Goal: Navigation & Orientation: Find specific page/section

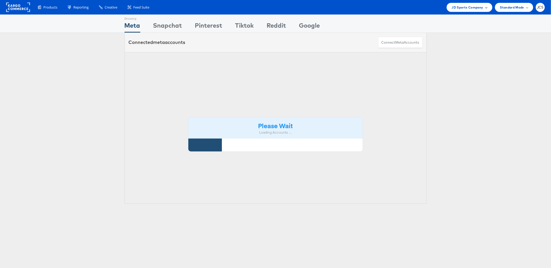
click at [475, 9] on span "JD Sports Company" at bounding box center [468, 7] width 32 height 5
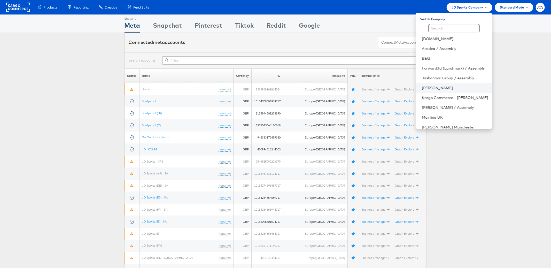
click at [422, 88] on link "[PERSON_NAME]" at bounding box center [455, 87] width 66 height 5
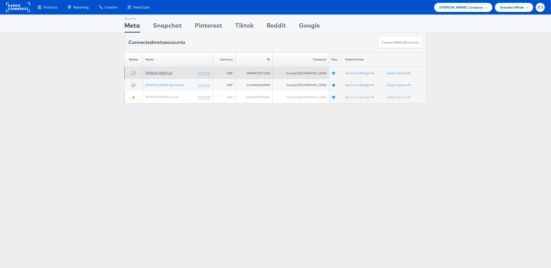
click at [161, 73] on link "John Lewis 2.0" at bounding box center [158, 73] width 27 height 4
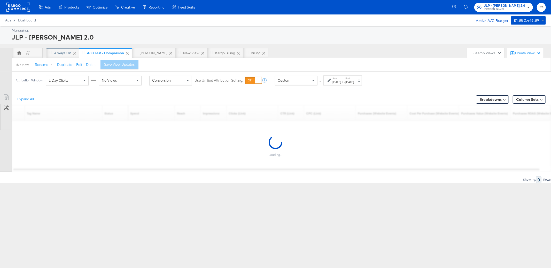
click at [67, 53] on div "Always On" at bounding box center [62, 53] width 17 height 5
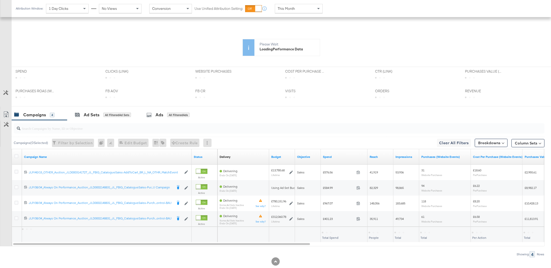
scroll to position [125, 0]
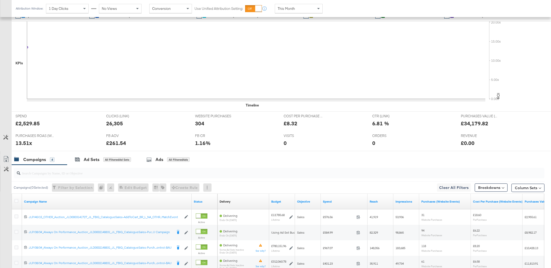
click at [285, 9] on span "This Month" at bounding box center [286, 8] width 17 height 5
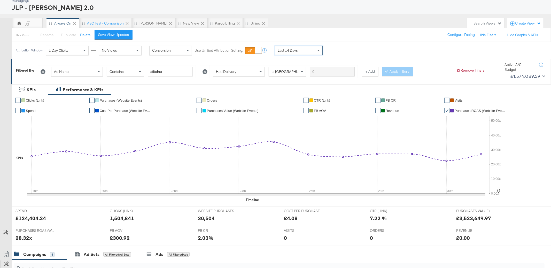
scroll to position [0, 0]
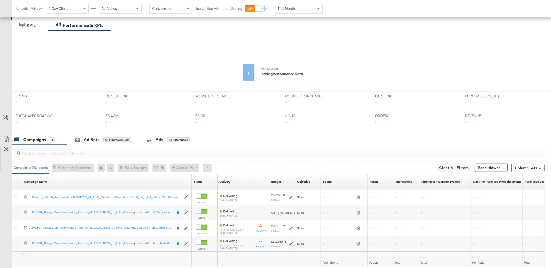
scroll to position [52, 0]
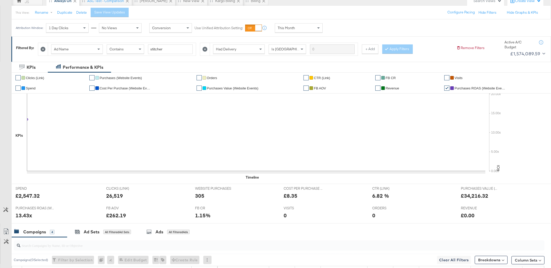
click at [285, 33] on div "This Month" at bounding box center [299, 27] width 48 height 9
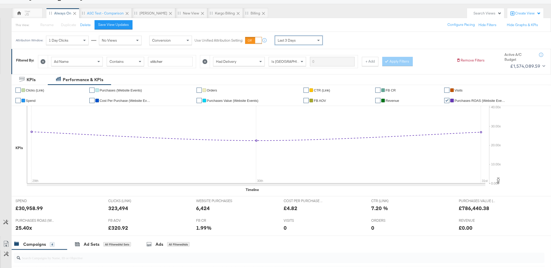
scroll to position [0, 0]
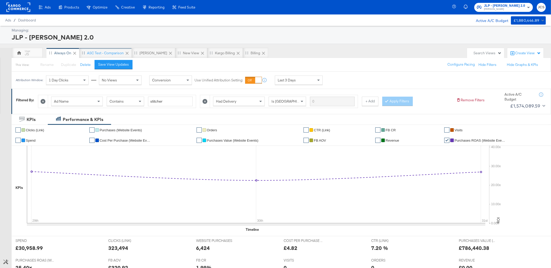
click at [93, 55] on div "ASC Test - comparison" at bounding box center [105, 53] width 37 height 5
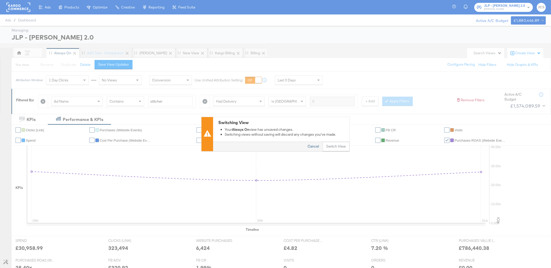
click at [310, 146] on button "Cancel" at bounding box center [313, 146] width 19 height 9
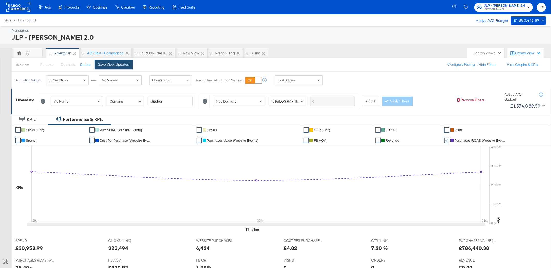
click at [120, 68] on button "Save View Updates" at bounding box center [114, 64] width 38 height 9
click at [26, 52] on div "JS" at bounding box center [27, 54] width 4 height 5
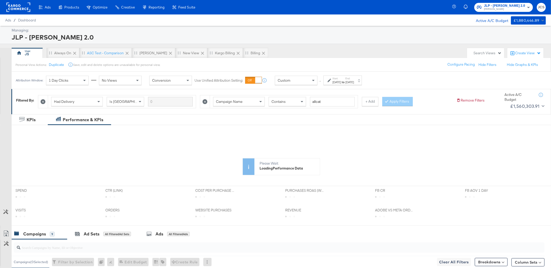
click at [307, 81] on div "Custom" at bounding box center [296, 80] width 42 height 9
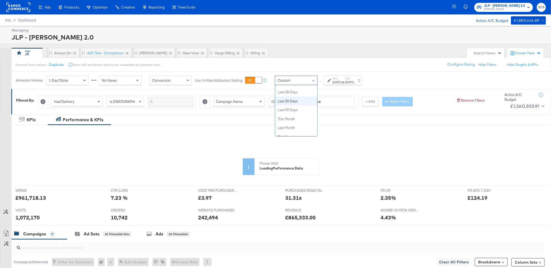
scroll to position [103, 0]
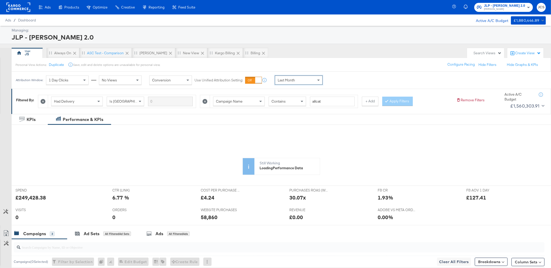
click at [253, 101] on div "Campaign Name" at bounding box center [238, 101] width 51 height 9
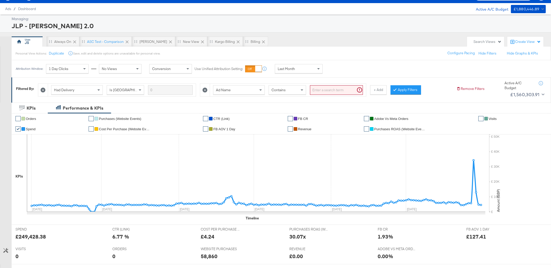
scroll to position [12, 0]
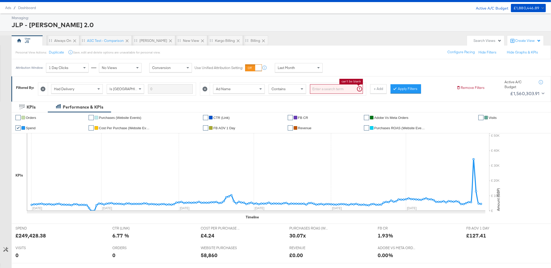
click at [334, 88] on input "search" at bounding box center [336, 89] width 53 height 10
type input "stitcher"
click at [393, 90] on button "Apply Filters" at bounding box center [397, 88] width 30 height 9
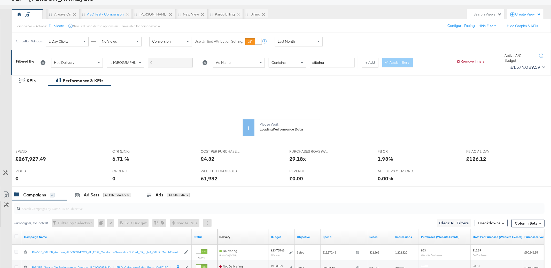
scroll to position [0, 0]
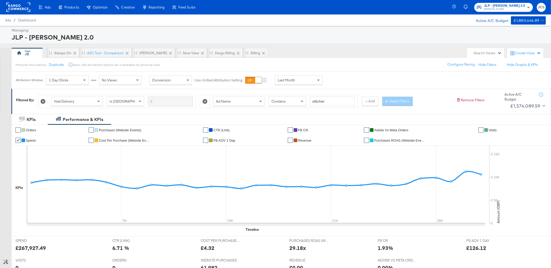
click at [343, 43] on div "Managing: JLP - John Lewis 2.0" at bounding box center [275, 35] width 551 height 18
click at [50, 52] on div "Drag to reorder tab" at bounding box center [50, 52] width 3 height 3
click at [67, 54] on div "Always On" at bounding box center [62, 53] width 17 height 5
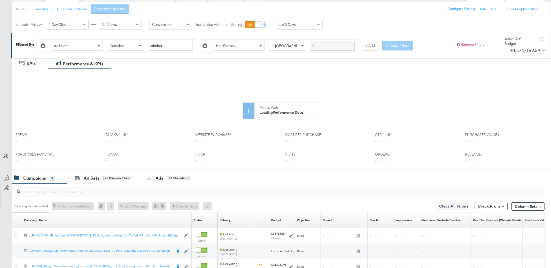
scroll to position [55, 0]
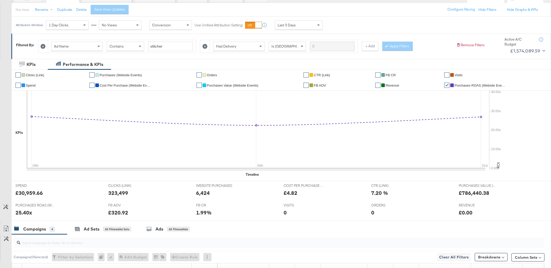
click at [394, 27] on div "Attribution Window: 1 Day Clicks No Views Conversion Use Unified Attribution Se…" at bounding box center [275, 25] width 551 height 17
click at [308, 24] on div "Last 3 Days" at bounding box center [298, 25] width 47 height 9
click at [269, 45] on div "Is [GEOGRAPHIC_DATA]" at bounding box center [287, 46] width 37 height 9
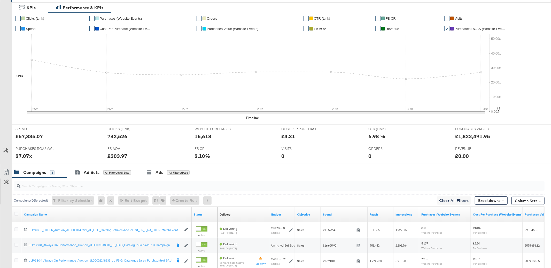
scroll to position [0, 0]
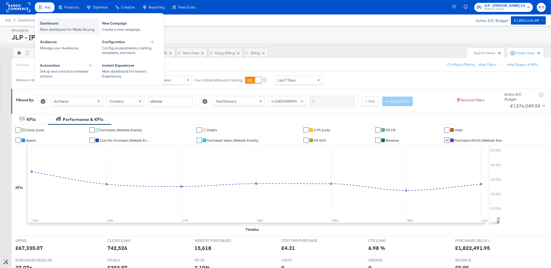
click at [54, 25] on div "Dashboard" at bounding box center [68, 24] width 57 height 6
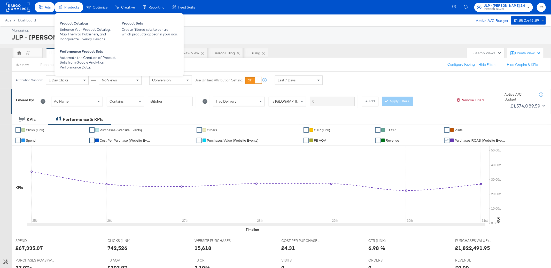
click at [73, 12] on div "Products Product Catalogs Enhance Your Product Catalog, Map Them to Publishers,…" at bounding box center [119, 44] width 129 height 64
click at [74, 30] on div "Enhance Your Product Catalog, Map Them to Publishers, and Incorporate Overlay D…" at bounding box center [88, 34] width 57 height 14
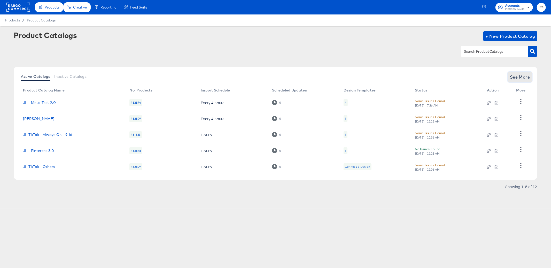
click at [516, 79] on span "See More" at bounding box center [520, 76] width 20 height 7
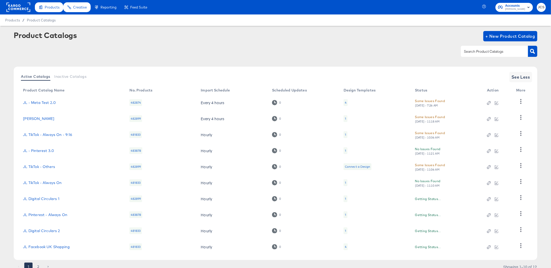
scroll to position [21, 0]
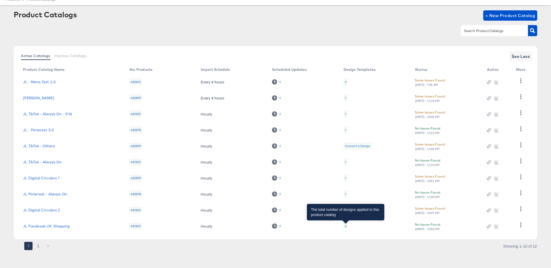
click at [346, 227] on div "4" at bounding box center [346, 226] width 2 height 4
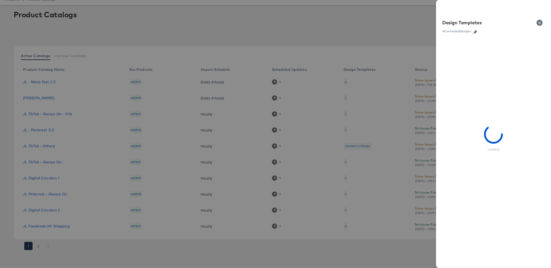
click at [474, 33] on button "button" at bounding box center [475, 32] width 8 height 4
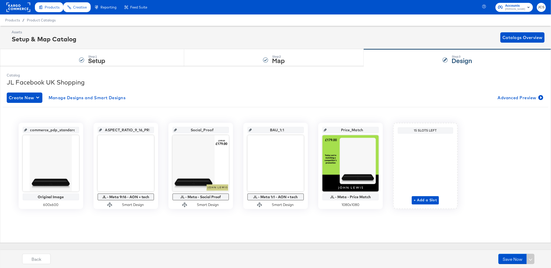
click at [313, 88] on div "Catalog JL Facebook UK Shopping Create New Manage Designs and Smart Designs Adv…" at bounding box center [275, 154] width 543 height 168
click at [515, 98] on span "Advanced Preview" at bounding box center [520, 97] width 45 height 7
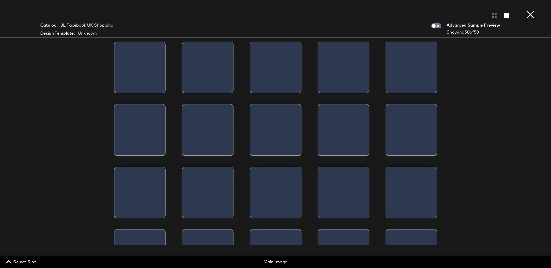
click at [31, 259] on span "Select Slot" at bounding box center [21, 261] width 29 height 7
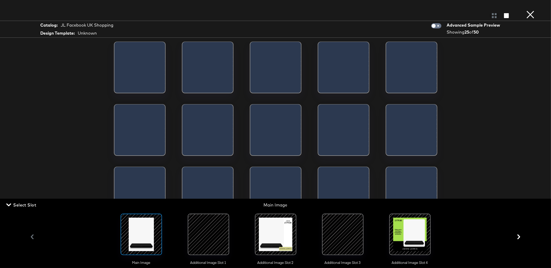
click at [32, 203] on span "Select Slot" at bounding box center [21, 204] width 29 height 7
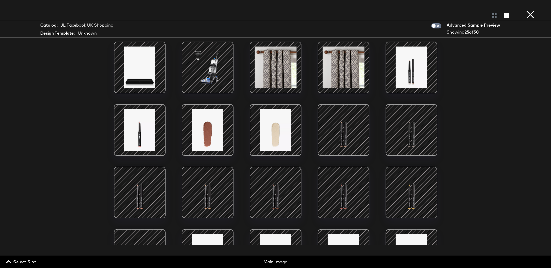
click at [29, 264] on span "Select Slot" at bounding box center [21, 261] width 29 height 7
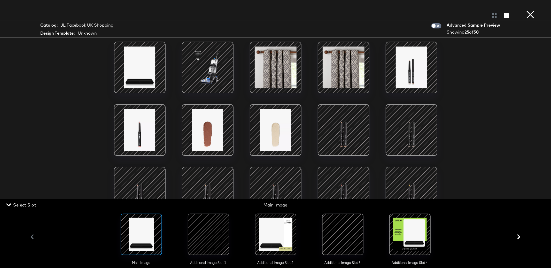
click at [203, 235] on div at bounding box center [208, 234] width 35 height 35
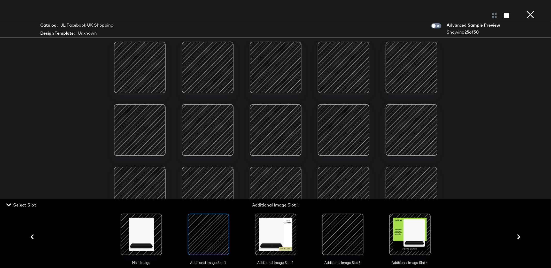
click at [284, 231] on div at bounding box center [275, 234] width 35 height 35
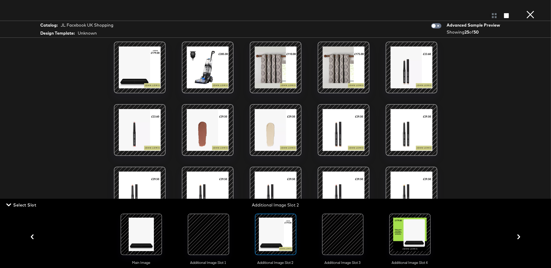
click at [412, 231] on div at bounding box center [409, 234] width 35 height 35
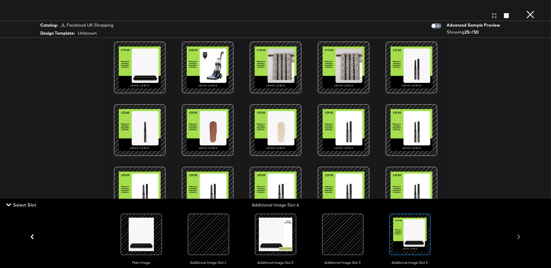
click at [340, 235] on div at bounding box center [342, 234] width 35 height 35
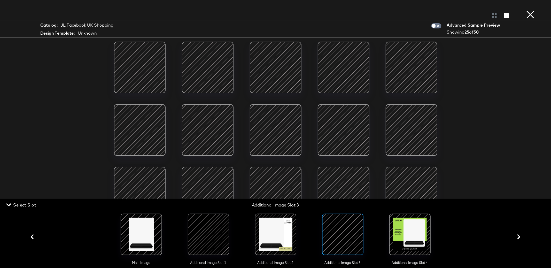
click at [416, 238] on div at bounding box center [409, 234] width 35 height 35
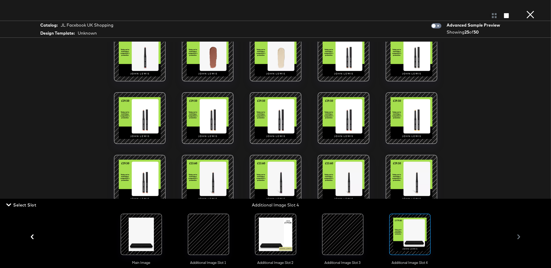
scroll to position [119, 0]
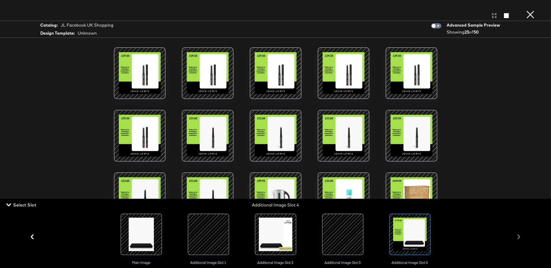
click at [529, 10] on button "×" at bounding box center [530, 5] width 10 height 10
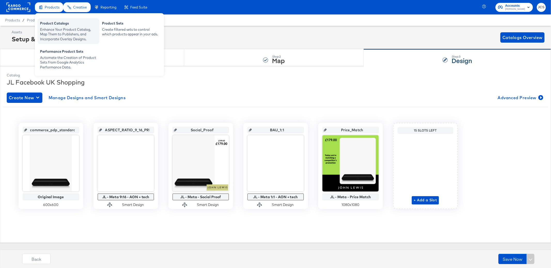
click at [48, 28] on div "Enhance Your Product Catalog, Map Them to Publishers, and Incorporate Overlay D…" at bounding box center [68, 34] width 57 height 14
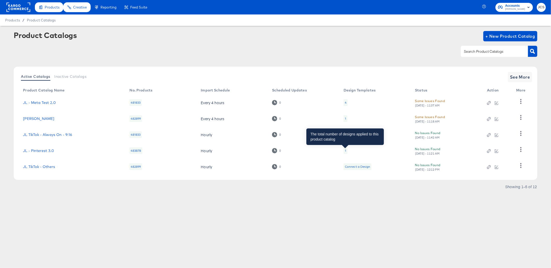
click at [346, 149] on div "1" at bounding box center [345, 151] width 1 height 4
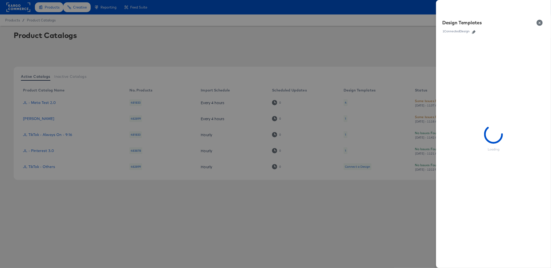
click at [475, 30] on icon "button" at bounding box center [474, 32] width 4 height 4
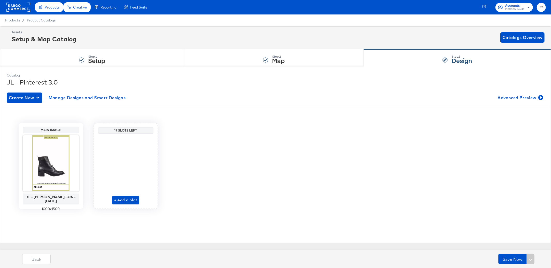
drag, startPoint x: 213, startPoint y: 108, endPoint x: 88, endPoint y: 46, distance: 139.0
click at [211, 105] on div "Create New Manage Designs and Smart Designs Advanced Preview Main Image JL - Pi…" at bounding box center [276, 154] width 538 height 132
click at [15, 5] on rect at bounding box center [18, 7] width 24 height 9
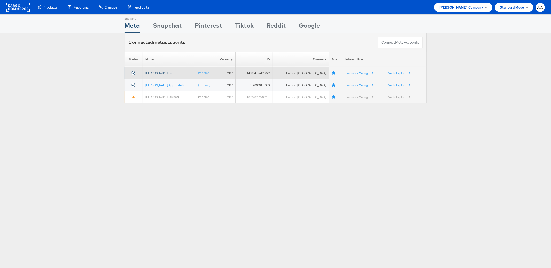
click at [166, 73] on link "John Lewis 2.0" at bounding box center [158, 73] width 27 height 4
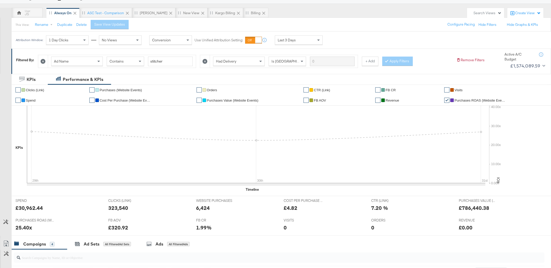
scroll to position [37, 0]
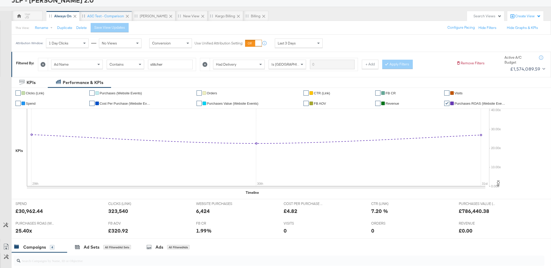
click at [100, 14] on div "ASC Test - comparison" at bounding box center [105, 16] width 37 height 5
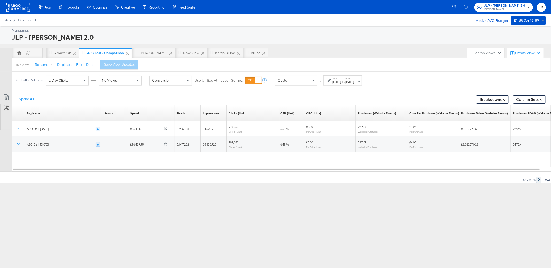
click at [22, 6] on rect at bounding box center [18, 7] width 24 height 9
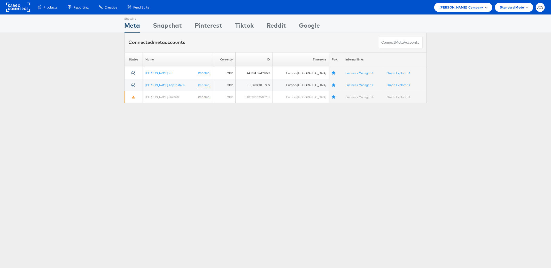
click at [468, 6] on span "[PERSON_NAME] Company" at bounding box center [461, 7] width 44 height 5
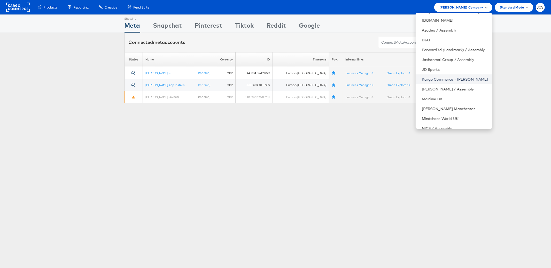
scroll to position [19, 0]
click at [425, 98] on link "Mainline UK" at bounding box center [455, 98] width 66 height 5
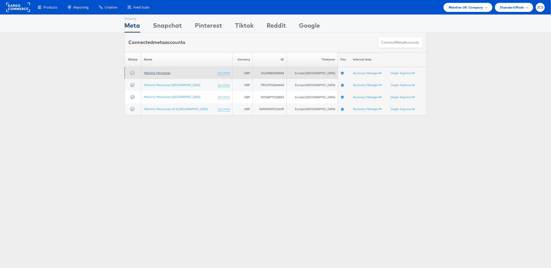
click at [158, 73] on link "Mainline Menswear" at bounding box center [157, 73] width 27 height 4
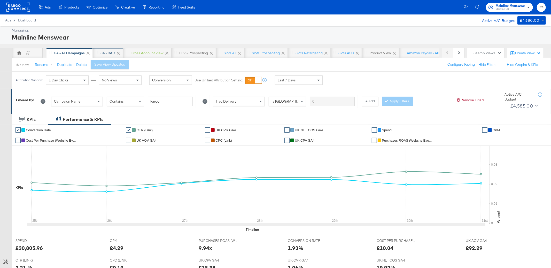
click at [101, 54] on div "SA - BAU" at bounding box center [107, 53] width 14 height 5
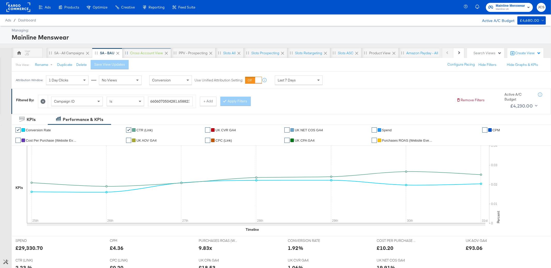
click at [144, 55] on div "Cross Account View" at bounding box center [146, 53] width 49 height 10
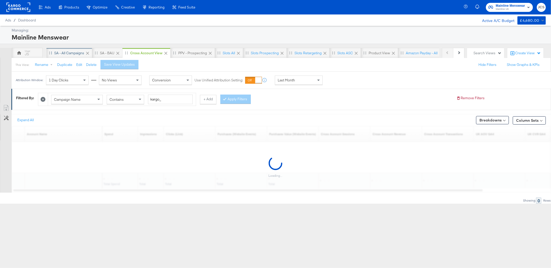
click at [71, 53] on div "SA - All campaigns" at bounding box center [69, 53] width 30 height 5
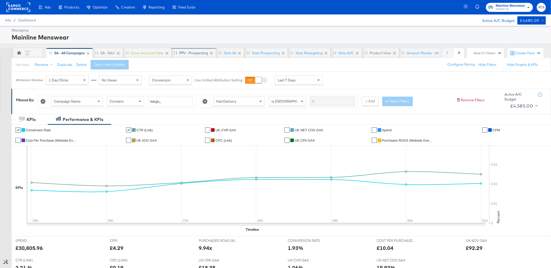
click at [190, 51] on div "PPV - Prospecting" at bounding box center [193, 53] width 29 height 5
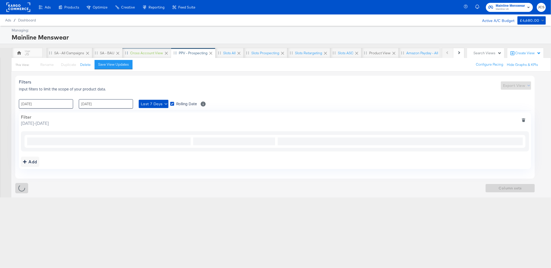
click at [141, 51] on div "Cross Account View" at bounding box center [146, 53] width 33 height 5
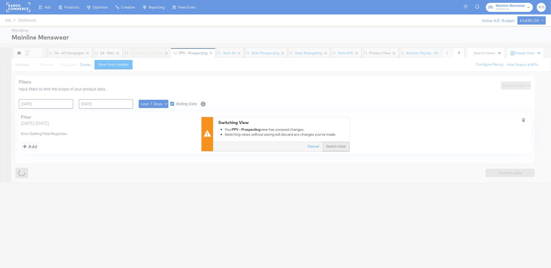
click at [334, 148] on button "Switch View" at bounding box center [336, 146] width 27 height 9
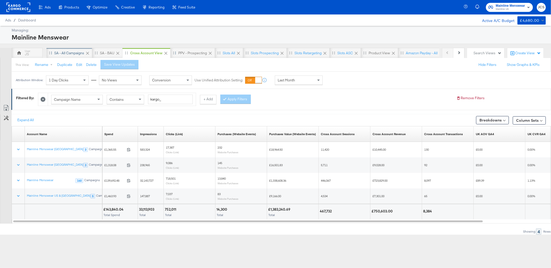
click at [74, 54] on div "SA - All campaigns" at bounding box center [69, 53] width 30 height 5
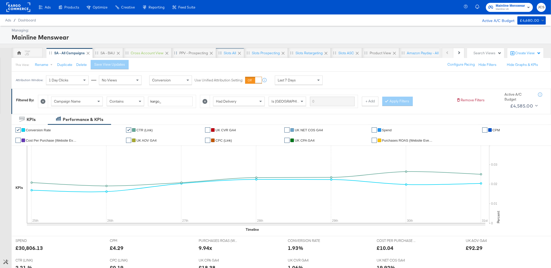
click at [231, 52] on div "Slots All" at bounding box center [230, 53] width 12 height 5
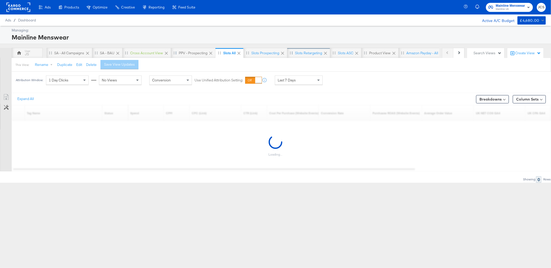
click at [304, 52] on div "Slots Retargeting" at bounding box center [308, 53] width 27 height 5
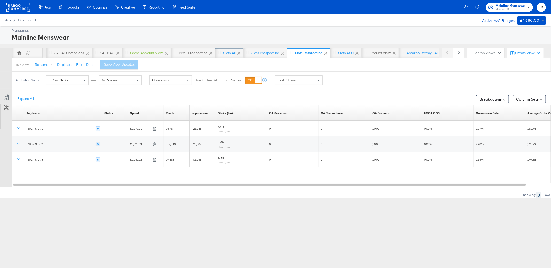
click at [224, 53] on div "Slots All" at bounding box center [229, 53] width 12 height 5
